Goal: Task Accomplishment & Management: Manage account settings

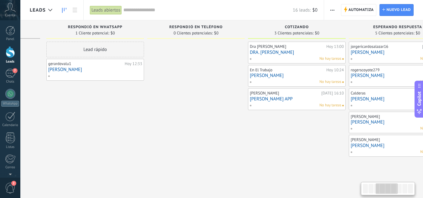
scroll to position [0, 79]
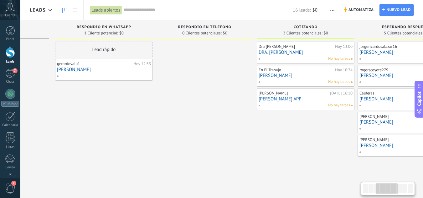
click at [319, 175] on div "Leads Entrantes Solicitudes: 2 0 0 0 2 Respondió en Whatsapp 1 Cliente potencia…" at bounding box center [409, 106] width 917 height 173
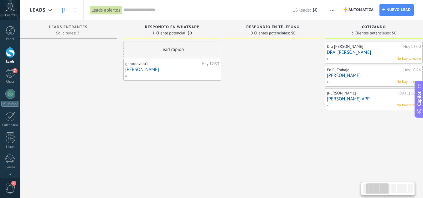
scroll to position [0, 0]
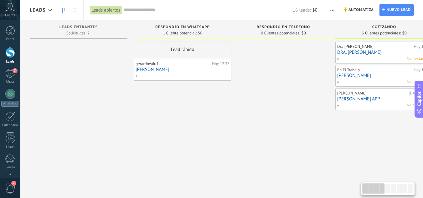
drag, startPoint x: 87, startPoint y: 145, endPoint x: 184, endPoint y: 144, distance: 97.7
click at [184, 144] on div "Lead rápido gerardovalu1 [DATE] 12:33 [PERSON_NAME]" at bounding box center [183, 100] width 98 height 116
drag, startPoint x: 129, startPoint y: 147, endPoint x: 210, endPoint y: 147, distance: 80.8
click at [6, 77] on div "7" at bounding box center [10, 73] width 10 height 9
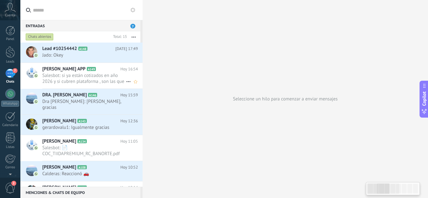
click at [74, 75] on span "Salesbot: si ya están cotizados en año 2026 y si cubren plataforma , son las qu…" at bounding box center [84, 79] width 84 height 12
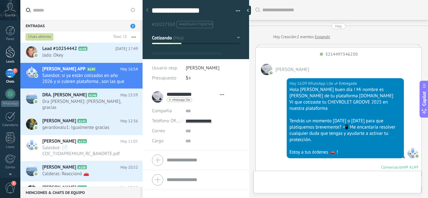
click at [13, 59] on link "Leads" at bounding box center [10, 55] width 20 height 18
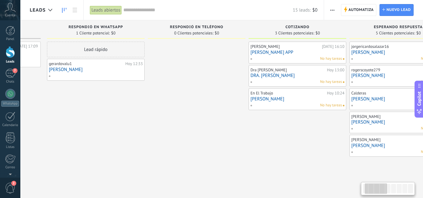
drag, startPoint x: 235, startPoint y: 149, endPoint x: 184, endPoint y: 142, distance: 52.1
click at [184, 142] on div at bounding box center [197, 100] width 98 height 116
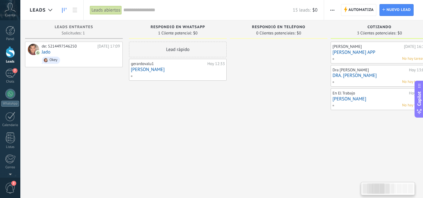
drag, startPoint x: 137, startPoint y: 146, endPoint x: 230, endPoint y: 137, distance: 93.7
click at [230, 137] on div "Respondió en Whatsapp 1 Cliente potencial: $0 Lead rápido gerardovalu1 [DATE] 1…" at bounding box center [179, 89] width 101 height 138
